Goal: Information Seeking & Learning: Learn about a topic

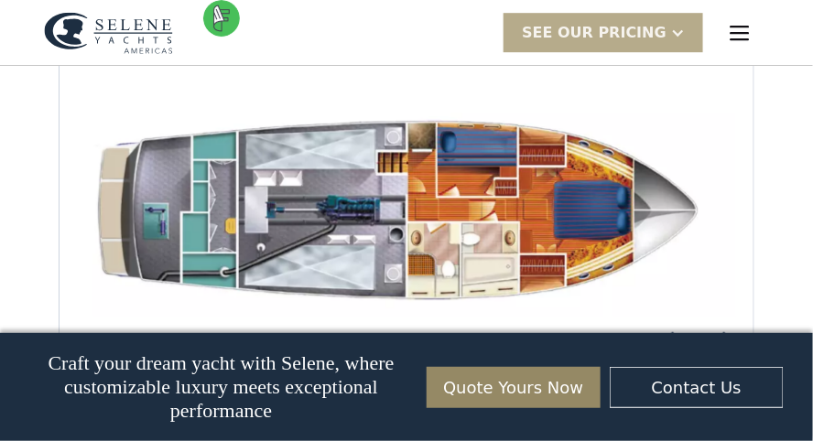
scroll to position [2843, 0]
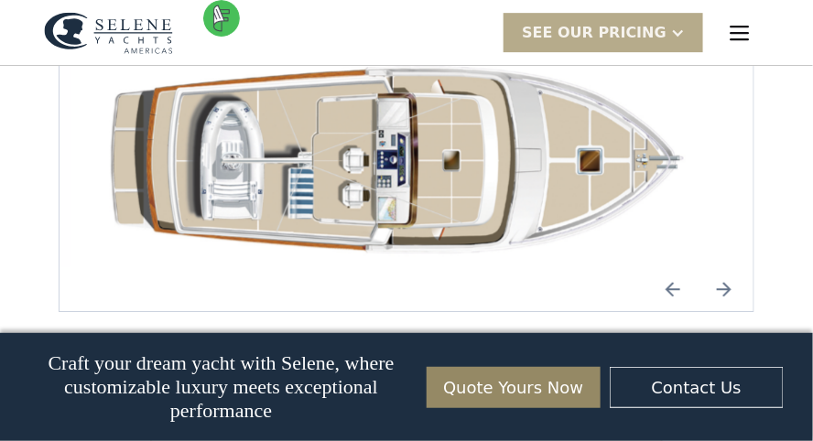
click at [727, 267] on img "Next slide" at bounding box center [724, 289] width 44 height 44
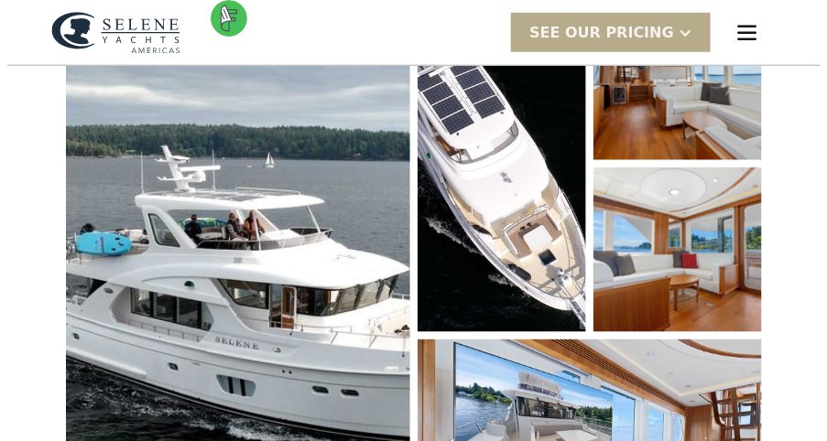
scroll to position [411, 0]
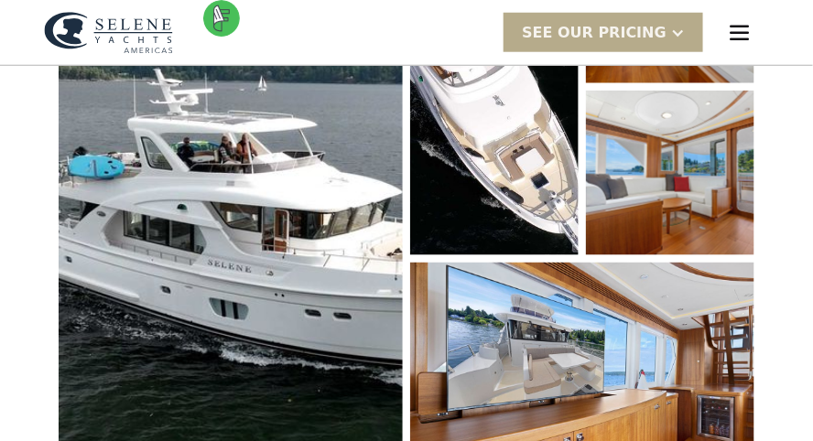
click at [262, 258] on img "open lightbox" at bounding box center [231, 205] width 344 height 574
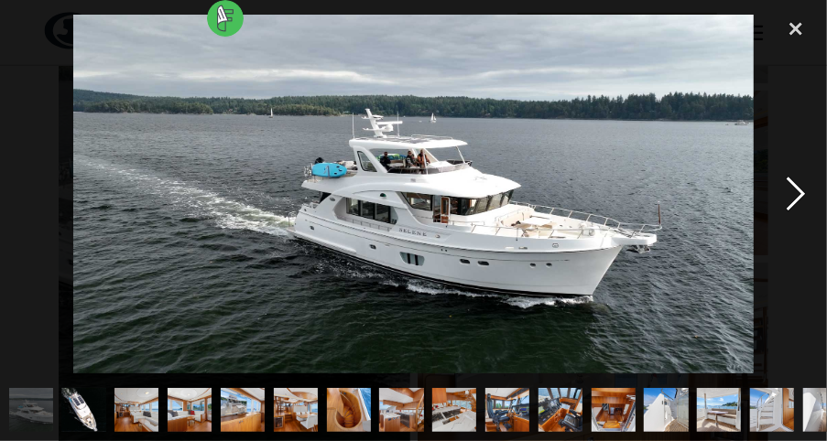
click at [793, 190] on div "next image" at bounding box center [796, 194] width 62 height 371
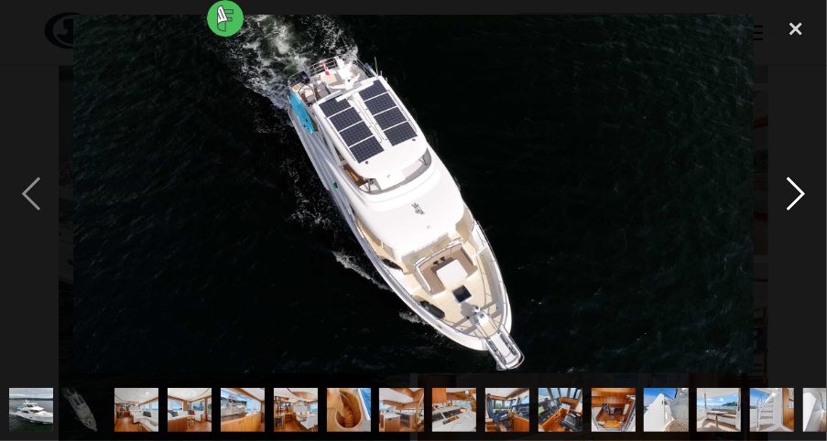
click at [793, 190] on div "next image" at bounding box center [796, 194] width 62 height 371
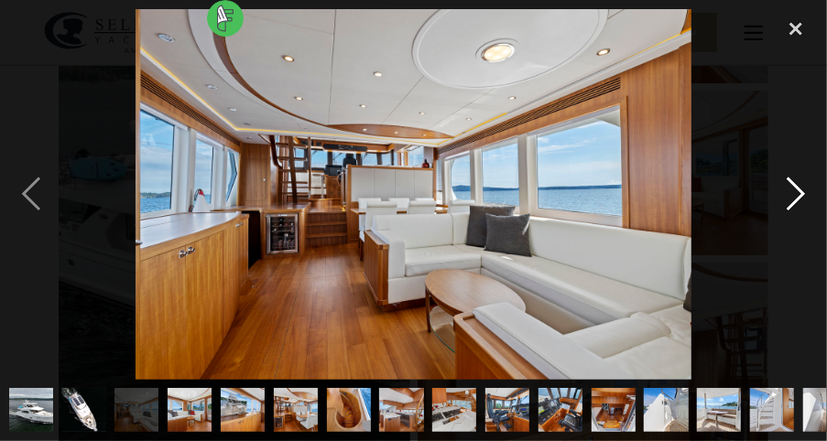
click at [793, 190] on div "next image" at bounding box center [796, 194] width 62 height 371
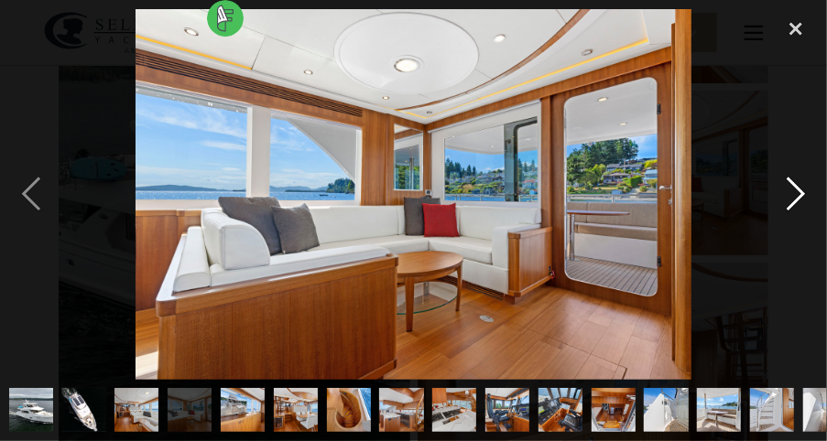
click at [793, 190] on div "next image" at bounding box center [796, 194] width 62 height 371
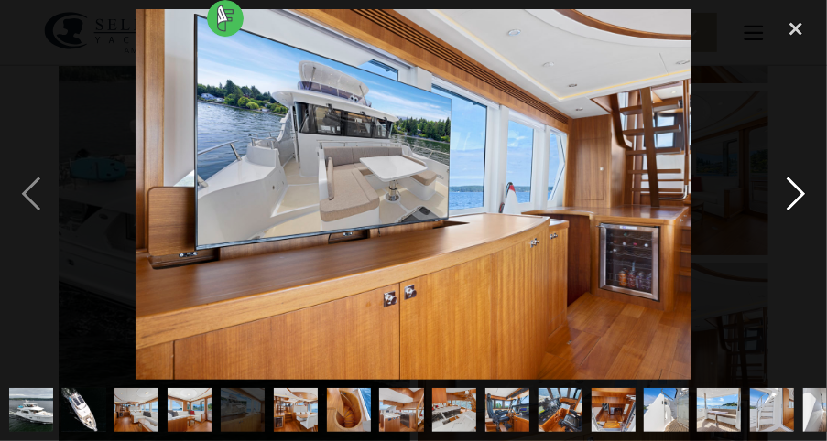
click at [793, 190] on div "next image" at bounding box center [796, 194] width 62 height 371
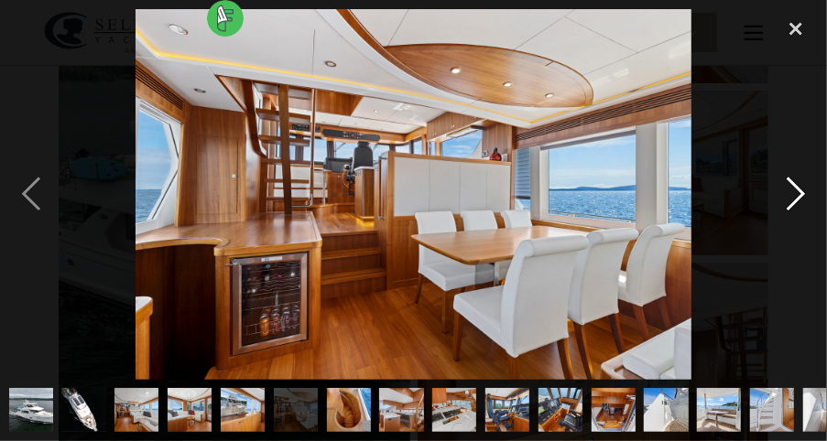
click at [793, 190] on div "next image" at bounding box center [796, 194] width 62 height 371
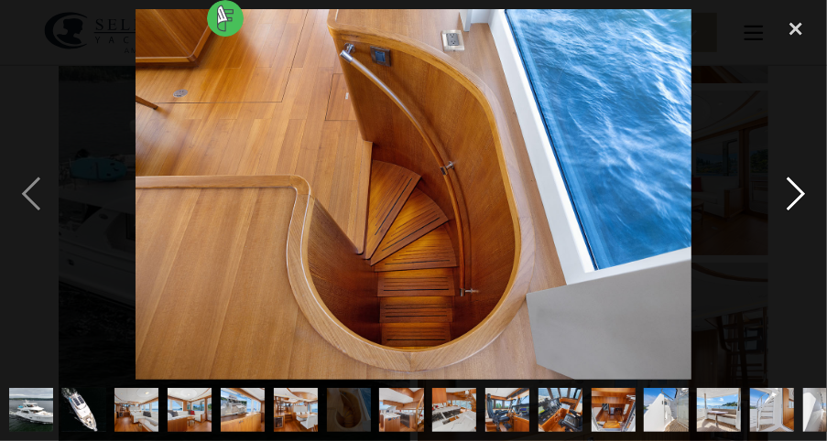
click at [793, 190] on div "next image" at bounding box center [796, 194] width 62 height 371
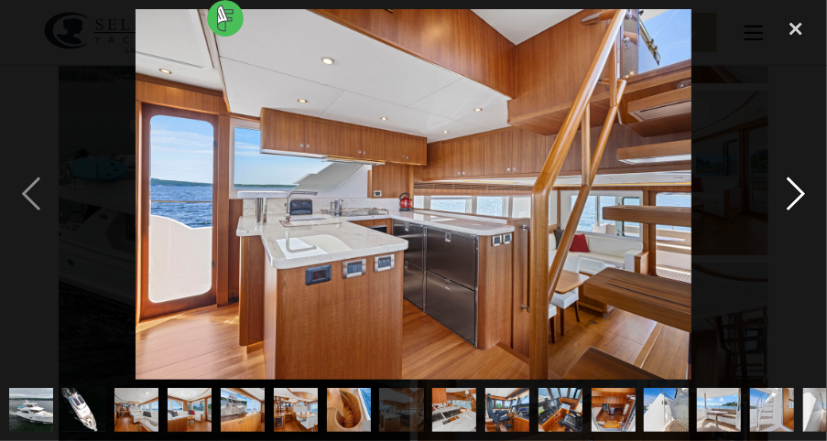
click at [793, 190] on div "next image" at bounding box center [796, 194] width 62 height 371
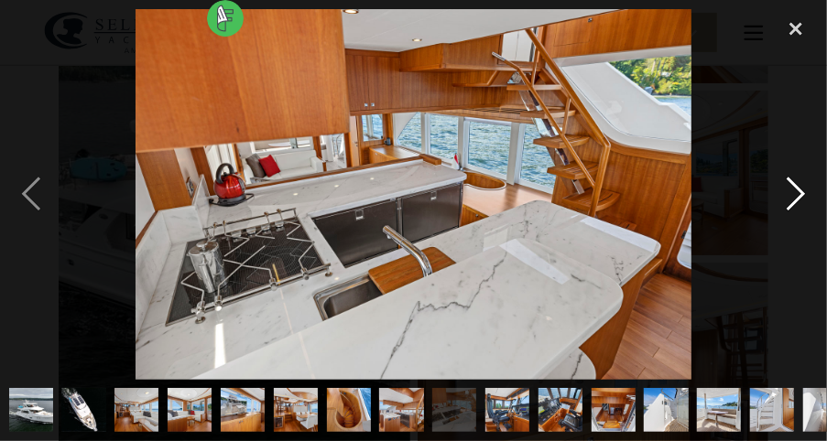
click at [793, 190] on div "next image" at bounding box center [796, 194] width 62 height 371
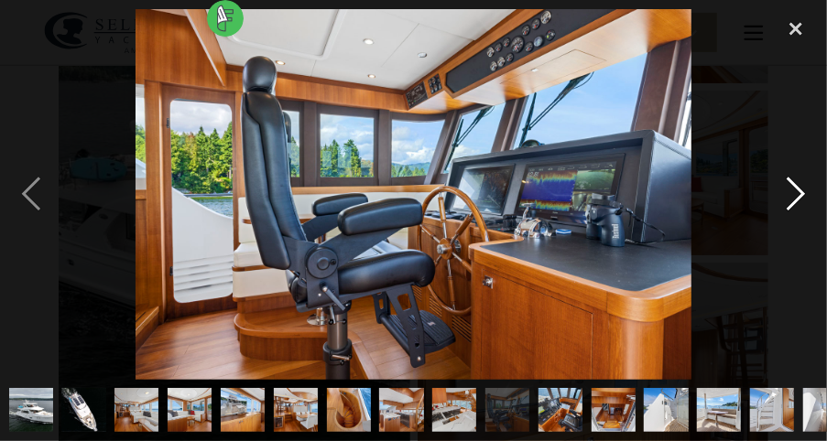
click at [793, 190] on div "next image" at bounding box center [796, 194] width 62 height 371
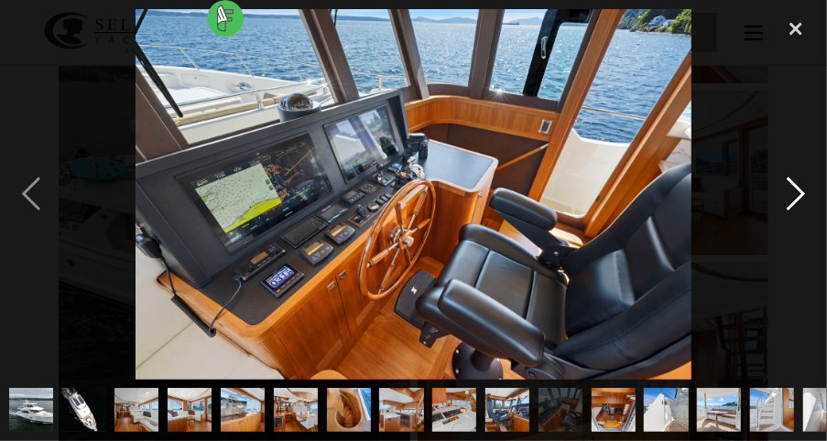
click at [793, 190] on div "next image" at bounding box center [796, 194] width 62 height 371
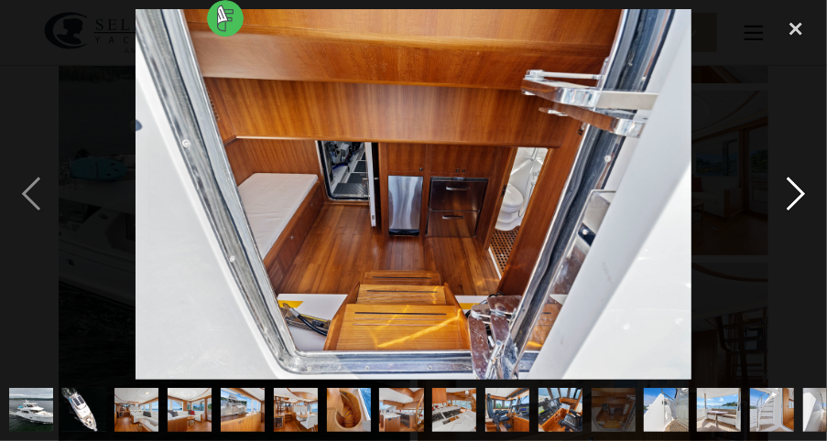
click at [793, 190] on div "next image" at bounding box center [796, 194] width 62 height 371
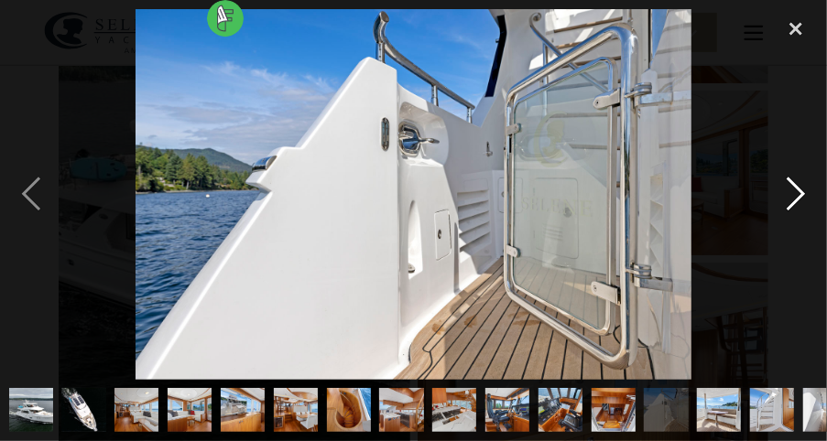
click at [793, 190] on div "next image" at bounding box center [796, 194] width 62 height 371
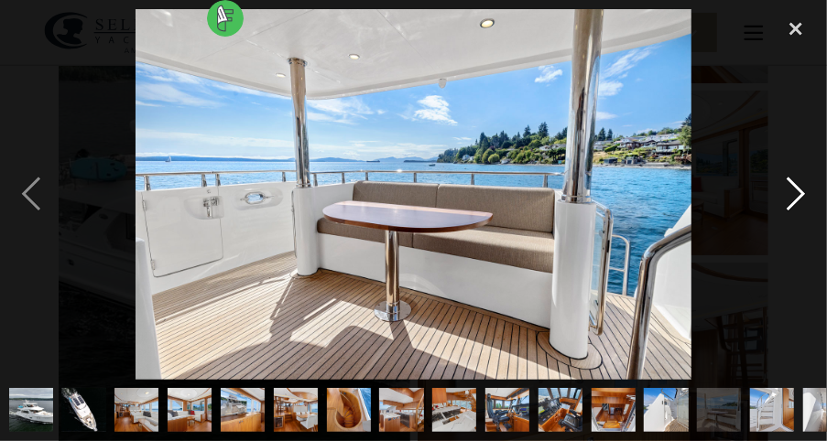
click at [793, 190] on div "next image" at bounding box center [796, 194] width 62 height 371
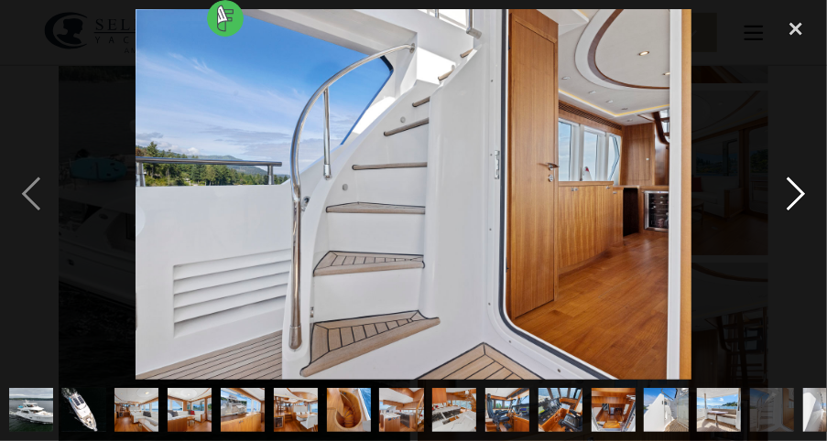
click at [793, 190] on div "next image" at bounding box center [796, 194] width 62 height 371
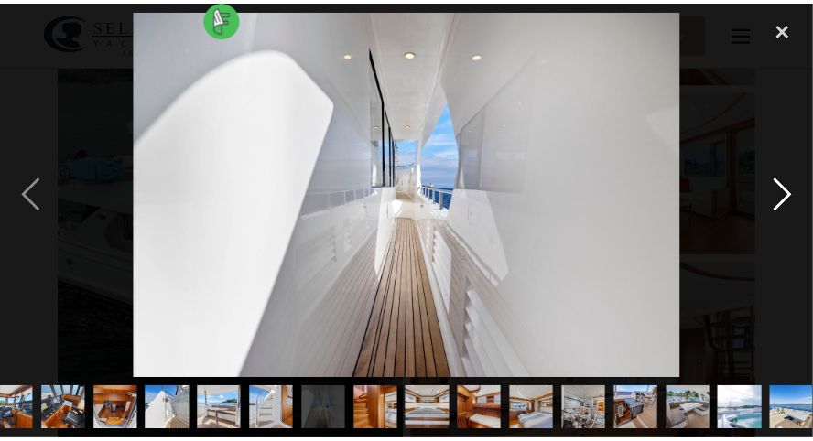
scroll to position [0, 506]
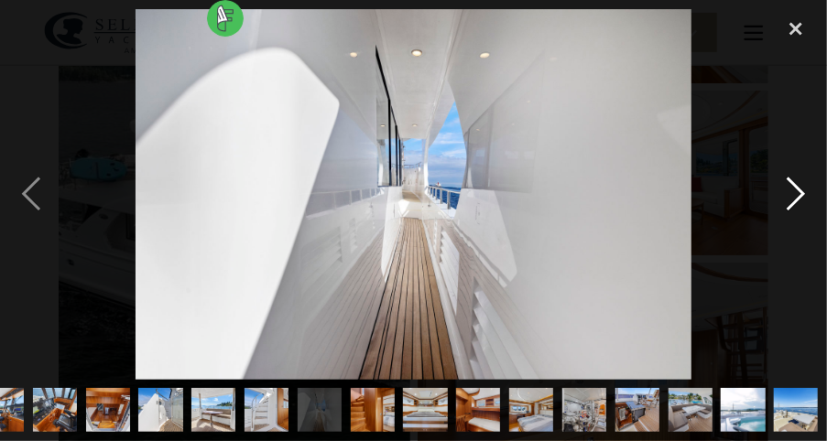
click at [793, 190] on div "next image" at bounding box center [796, 194] width 62 height 371
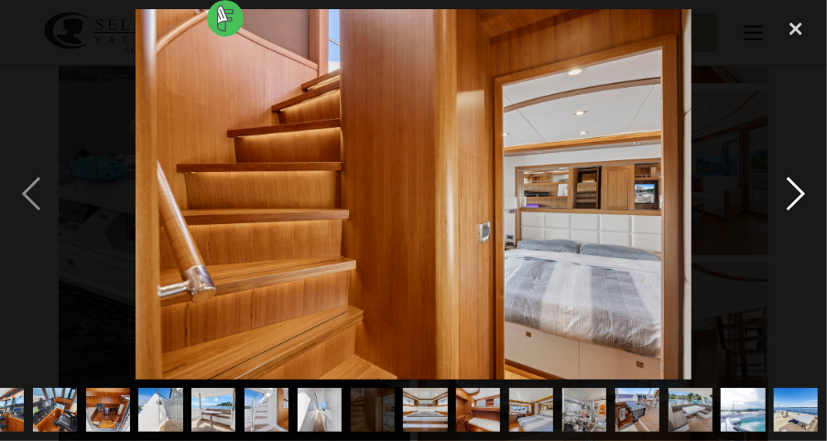
click at [793, 190] on div "next image" at bounding box center [796, 194] width 62 height 371
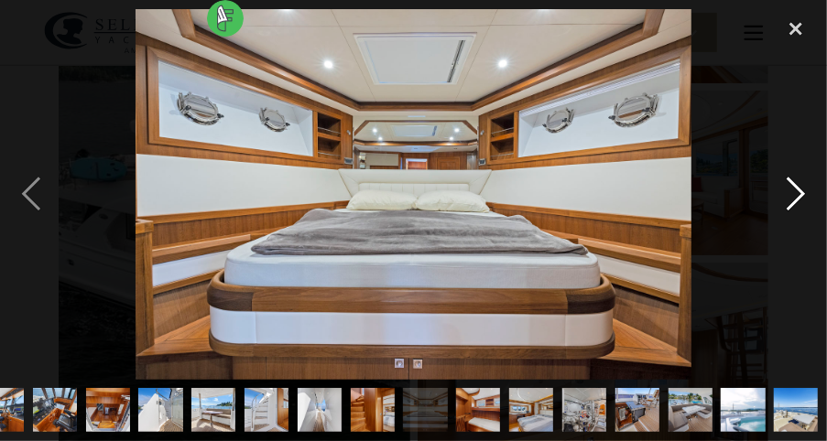
click at [793, 190] on div "next image" at bounding box center [796, 194] width 62 height 371
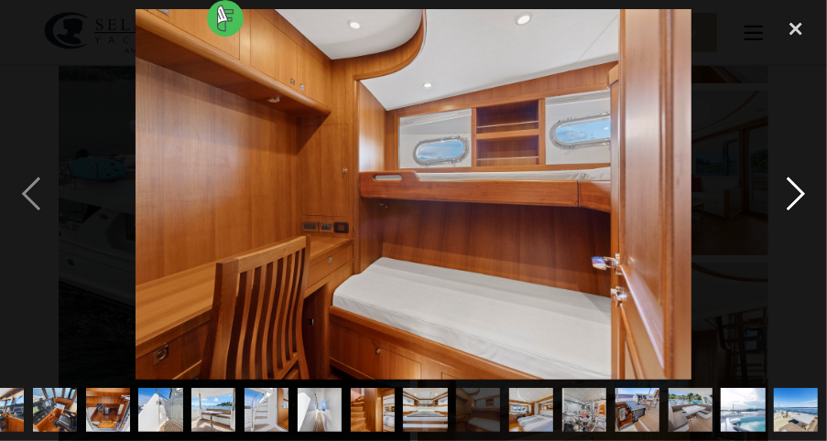
click at [793, 190] on div "next image" at bounding box center [796, 194] width 62 height 371
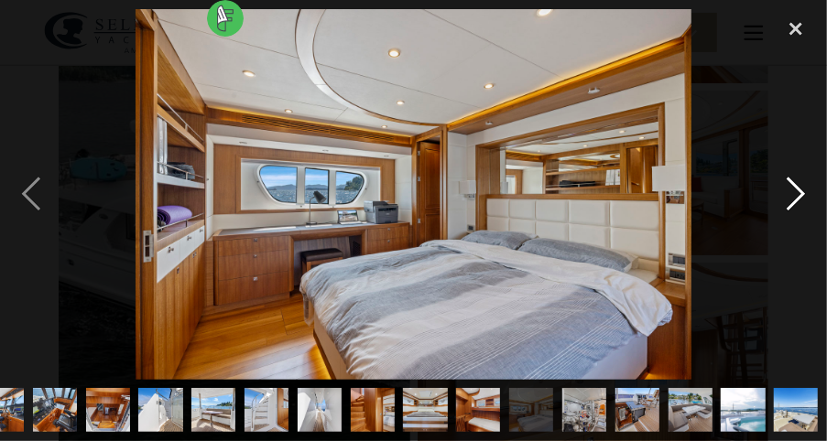
click at [793, 190] on div "next image" at bounding box center [796, 194] width 62 height 371
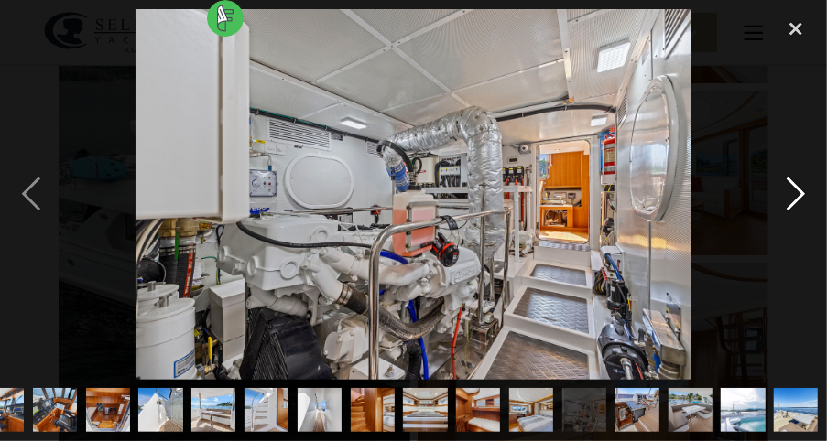
click at [793, 190] on div "next image" at bounding box center [796, 194] width 62 height 371
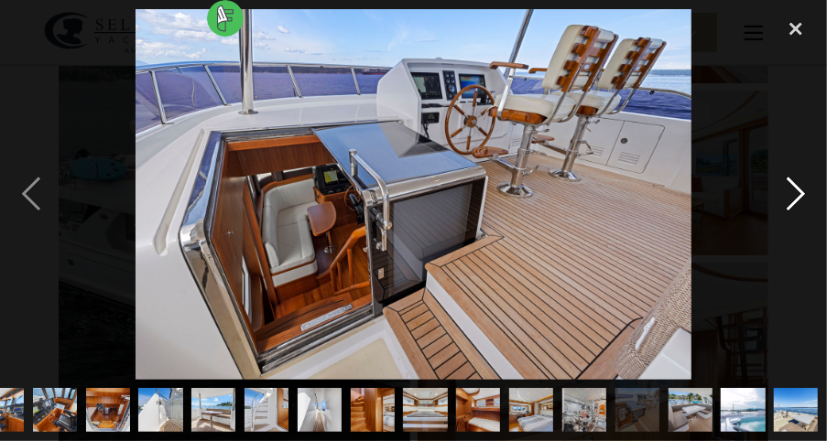
click at [793, 190] on div "next image" at bounding box center [796, 194] width 62 height 371
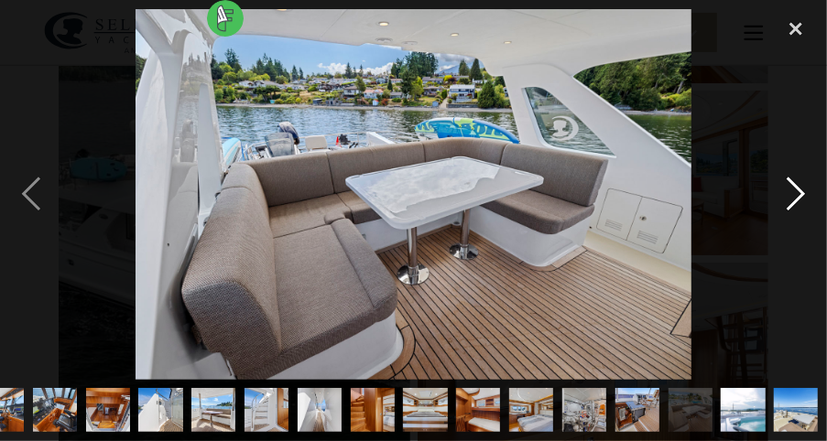
click at [793, 190] on div "next image" at bounding box center [796, 194] width 62 height 371
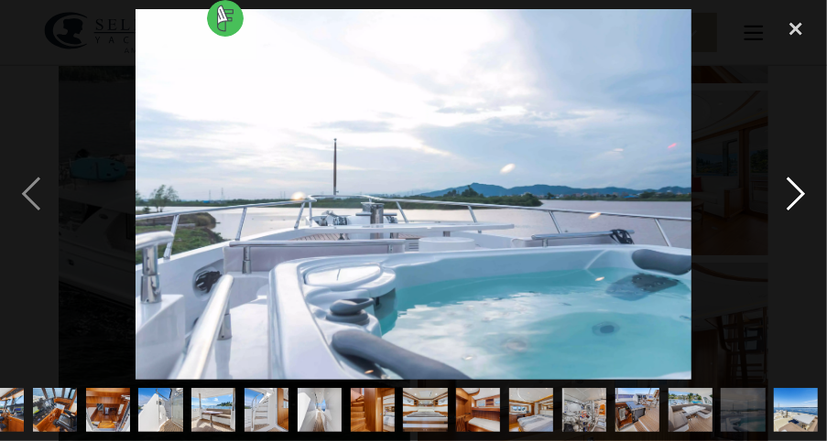
click at [793, 190] on div "next image" at bounding box center [796, 194] width 62 height 371
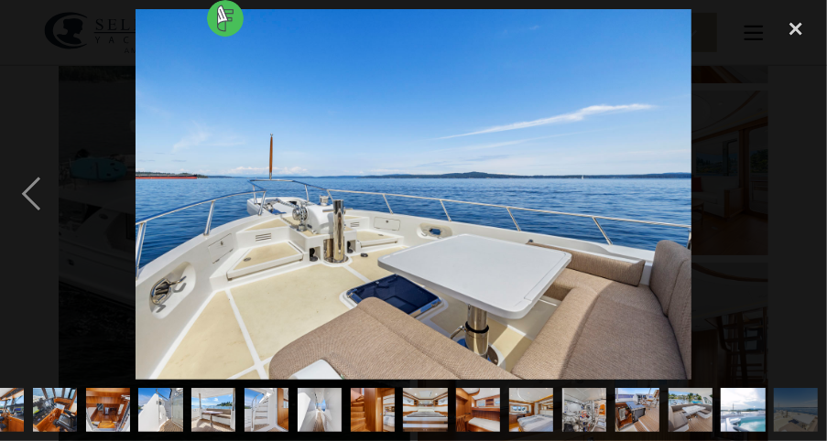
click at [793, 190] on div "next image" at bounding box center [796, 194] width 62 height 371
click at [31, 194] on div "previous image" at bounding box center [31, 194] width 62 height 371
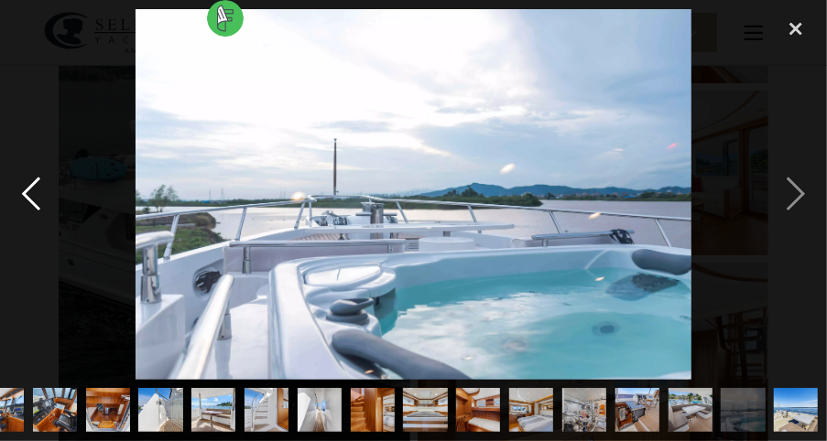
click at [31, 194] on div "previous image" at bounding box center [31, 194] width 62 height 371
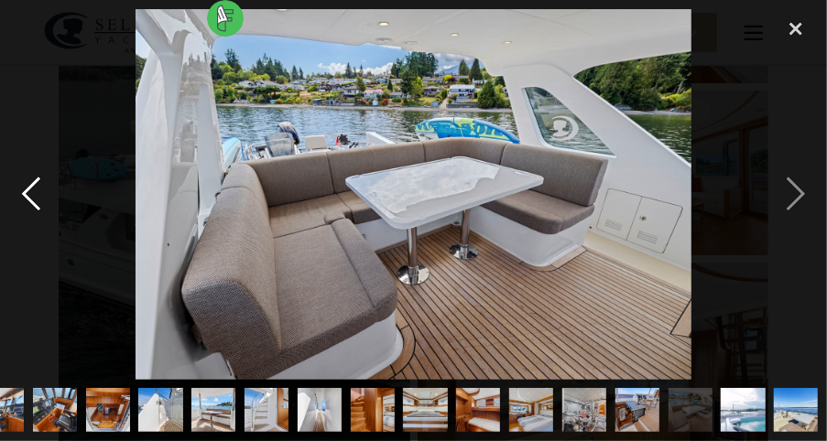
click at [33, 196] on div "previous image" at bounding box center [31, 194] width 62 height 371
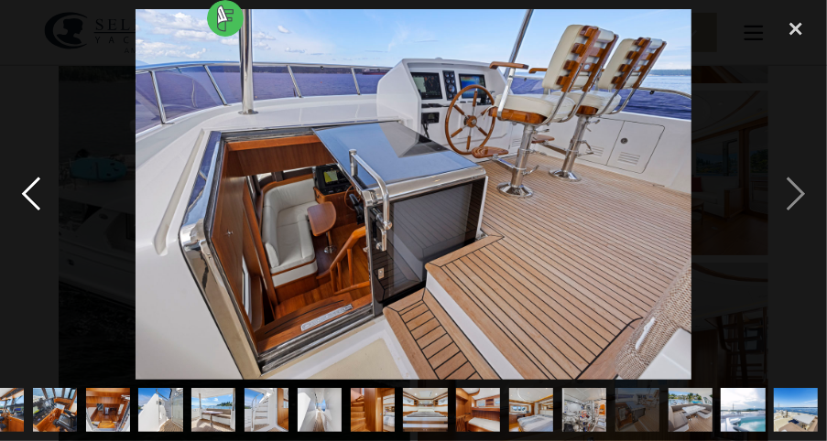
click at [33, 196] on div "previous image" at bounding box center [31, 194] width 62 height 371
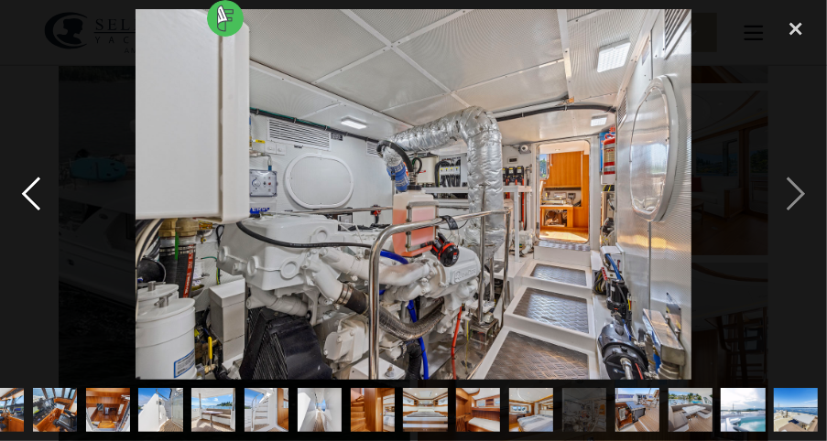
click at [33, 196] on div "previous image" at bounding box center [31, 194] width 62 height 371
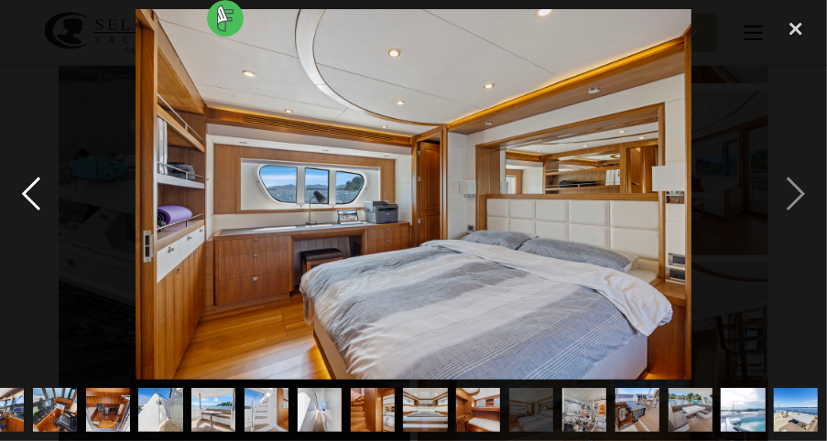
click at [33, 196] on div "previous image" at bounding box center [31, 194] width 62 height 371
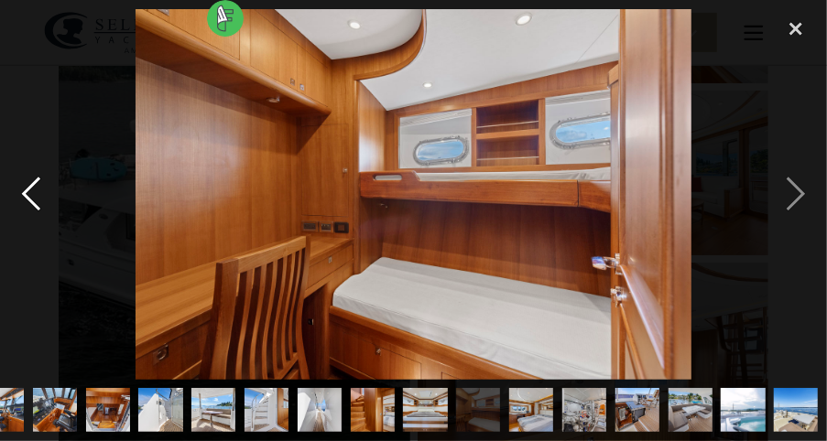
click at [35, 197] on div "previous image" at bounding box center [31, 194] width 62 height 371
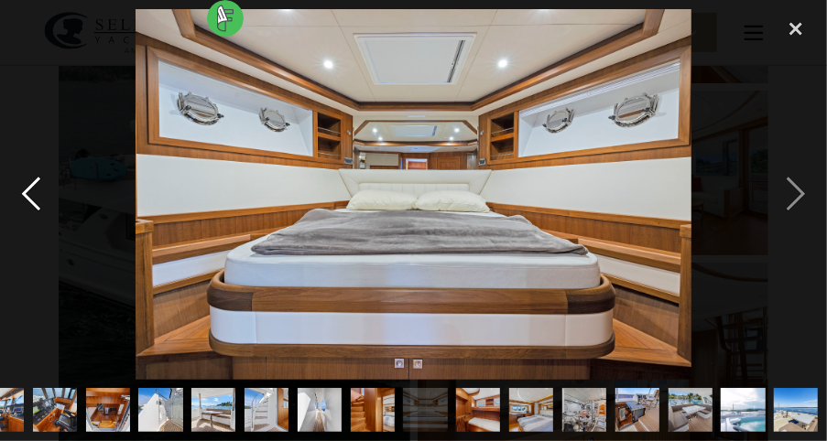
click at [37, 199] on div "previous image" at bounding box center [31, 194] width 62 height 371
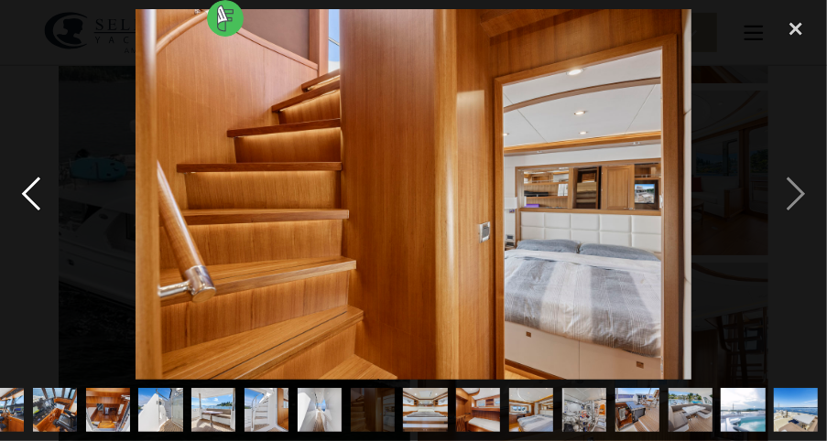
click at [37, 199] on div "previous image" at bounding box center [31, 194] width 62 height 371
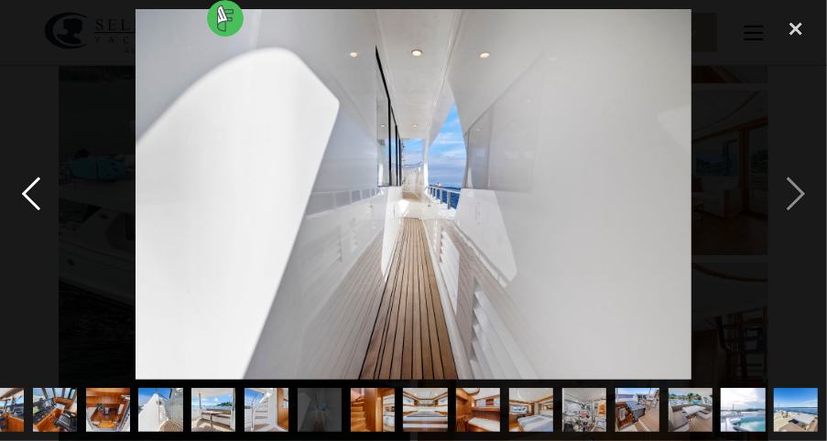
click at [39, 201] on div "previous image" at bounding box center [31, 194] width 62 height 371
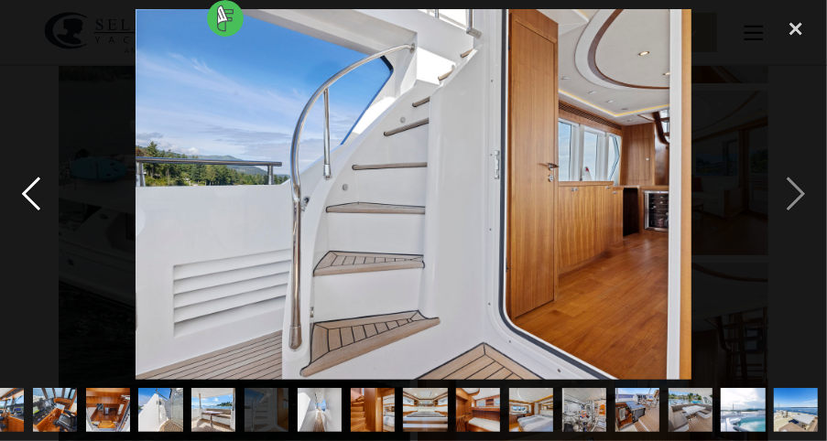
click at [39, 201] on div "previous image" at bounding box center [31, 194] width 62 height 371
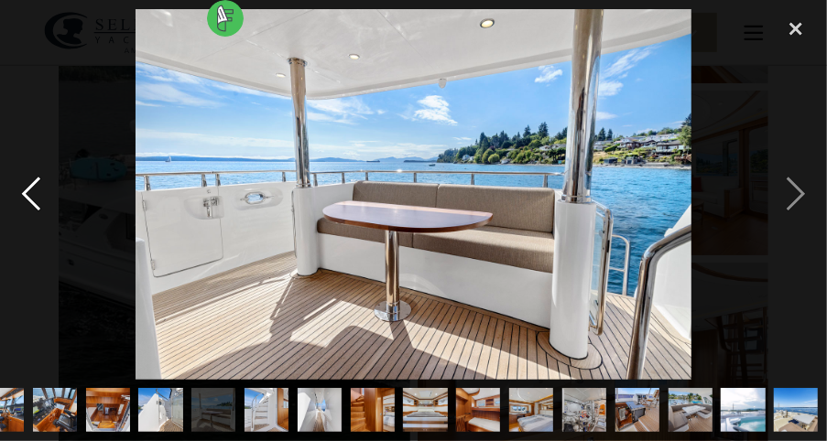
click at [39, 201] on div "previous image" at bounding box center [31, 194] width 62 height 371
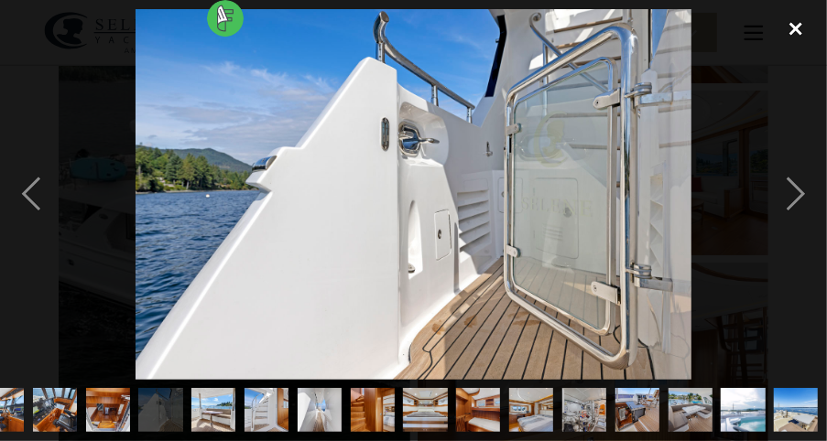
click at [794, 25] on div "close lightbox" at bounding box center [796, 29] width 62 height 40
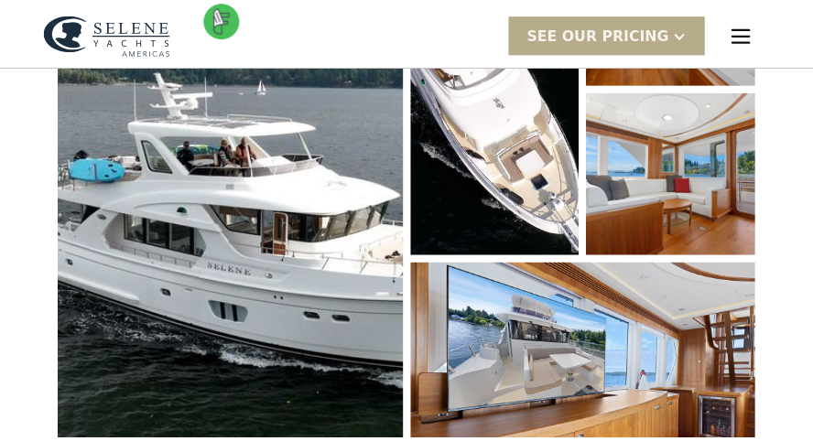
scroll to position [0, 0]
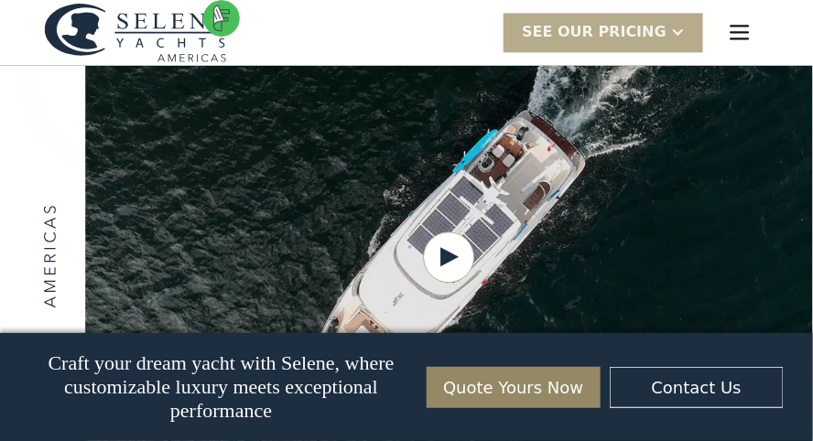
scroll to position [2600, 0]
